Goal: Task Accomplishment & Management: Manage account settings

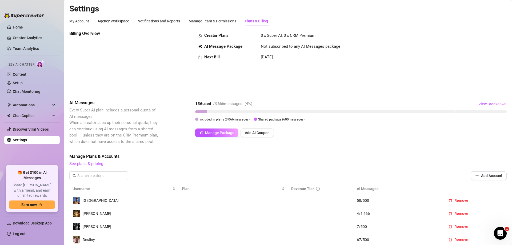
scroll to position [66, 0]
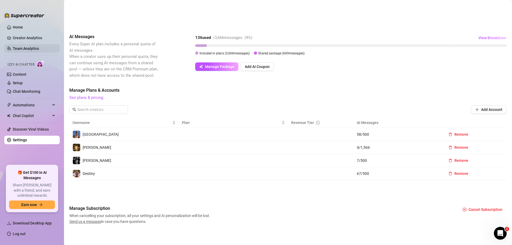
click at [30, 50] on link "Team Analytics" at bounding box center [26, 48] width 26 height 4
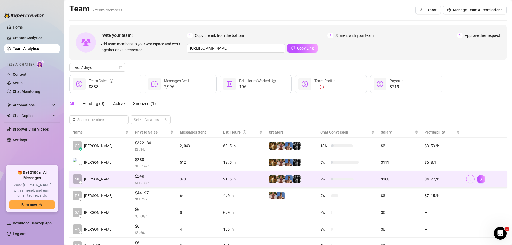
click at [468, 177] on icon "more" at bounding box center [470, 179] width 4 height 4
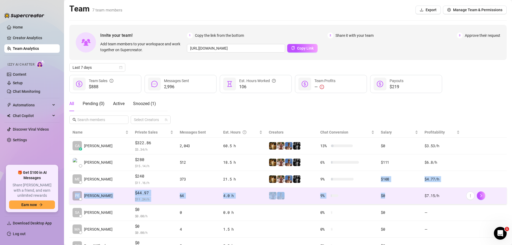
click at [411, 192] on tbody "CA z [PERSON_NAME] $322.86 $ 5.34 /h 2,043 60.5 h 13 % $0 $3.53 /[PERSON_NAME] …" at bounding box center [287, 195] width 437 height 117
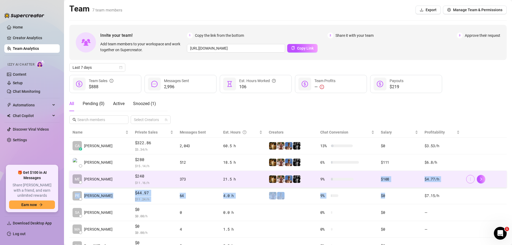
click at [468, 177] on button "button" at bounding box center [470, 179] width 9 height 9
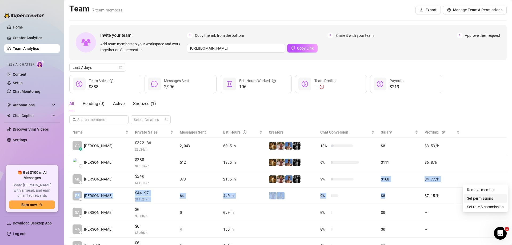
click at [477, 196] on link "Set permissions" at bounding box center [480, 198] width 26 height 4
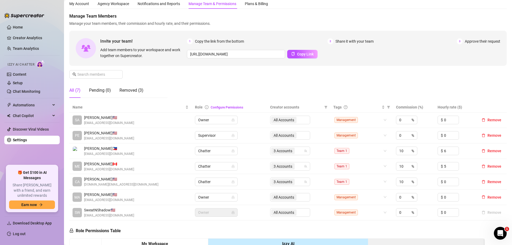
scroll to position [27, 0]
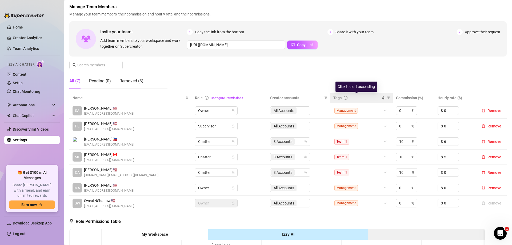
click at [333, 95] on span "Tags" at bounding box center [337, 98] width 8 height 6
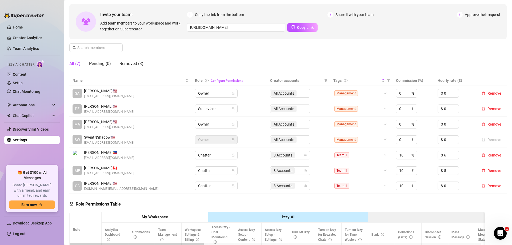
scroll to position [53, 0]
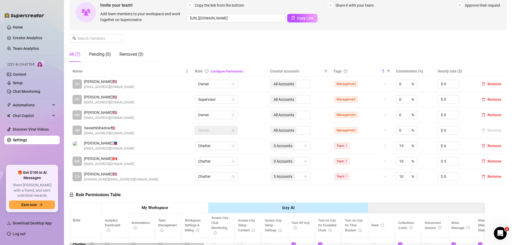
click at [278, 167] on td "3 Accounts" at bounding box center [298, 160] width 63 height 15
click at [277, 163] on span "3 Accounts" at bounding box center [282, 161] width 19 height 6
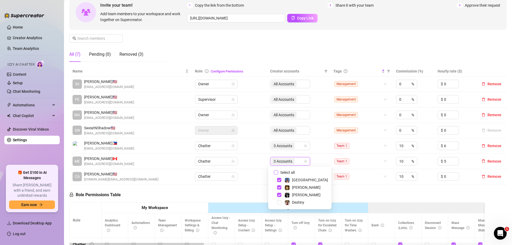
click at [279, 170] on span "Select all" at bounding box center [287, 172] width 19 height 6
click at [278, 170] on input "Select all" at bounding box center [276, 172] width 4 height 4
click at [279, 170] on span "Select all" at bounding box center [287, 172] width 19 height 6
click at [278, 170] on input "Select all" at bounding box center [276, 172] width 4 height 4
checkbox input "false"
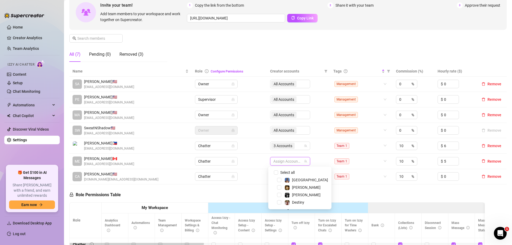
click at [317, 169] on td "3 Accounts" at bounding box center [298, 176] width 63 height 15
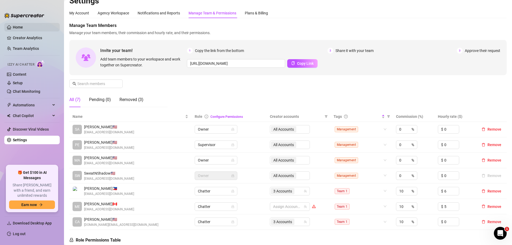
scroll to position [0, 0]
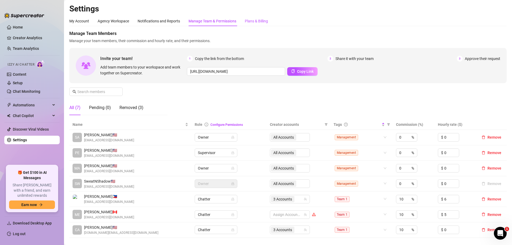
click at [257, 23] on div "Plans & Billing" at bounding box center [256, 21] width 23 height 6
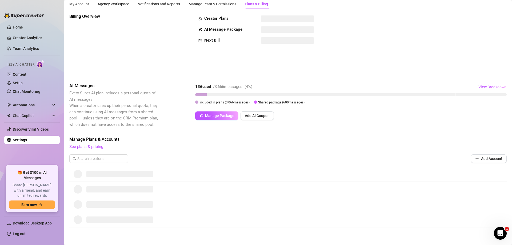
scroll to position [27, 0]
